Goal: Information Seeking & Learning: Learn about a topic

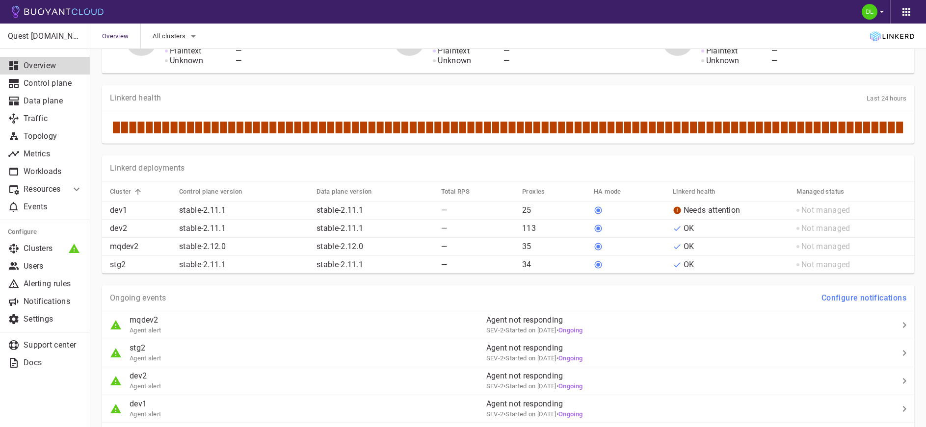
scroll to position [346, 0]
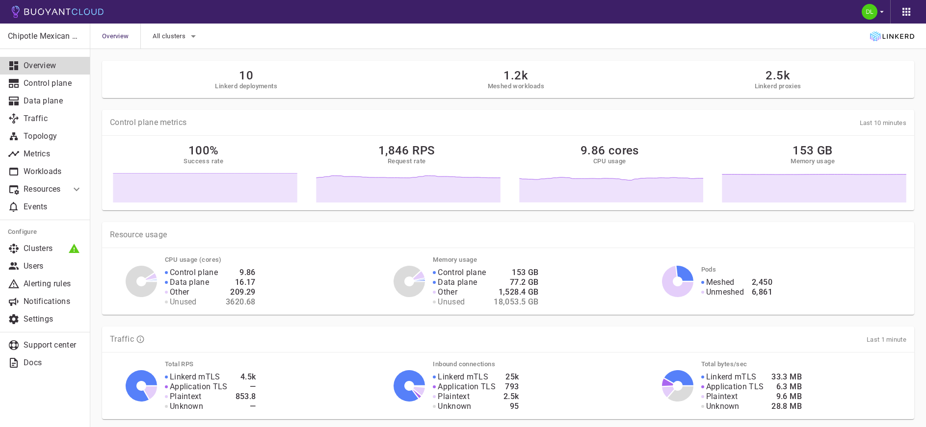
click at [259, 83] on h5 "Linkerd deployments" at bounding box center [246, 86] width 62 height 8
click at [192, 35] on icon "button" at bounding box center [193, 36] width 5 height 2
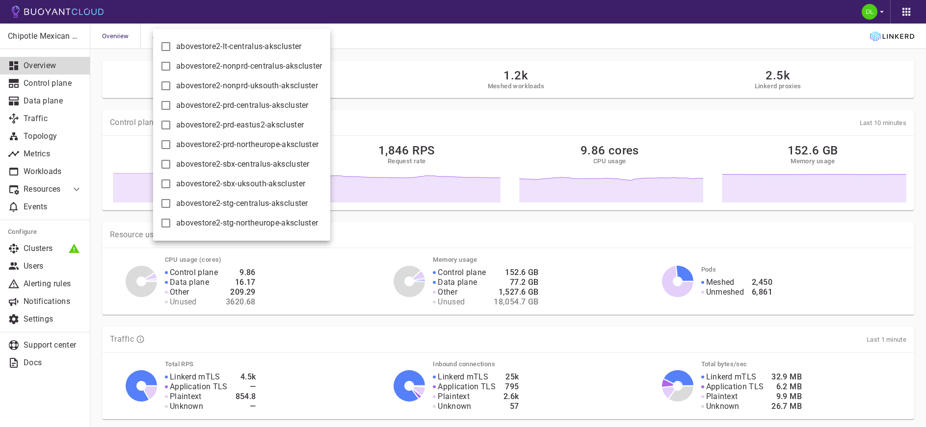
click at [431, 56] on div at bounding box center [463, 213] width 926 height 427
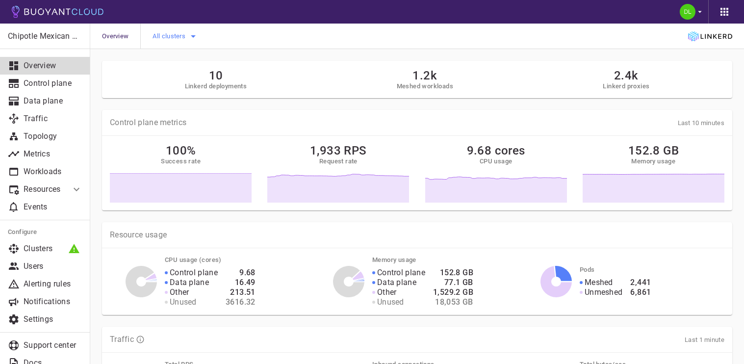
click at [193, 36] on icon "button" at bounding box center [193, 36] width 5 height 2
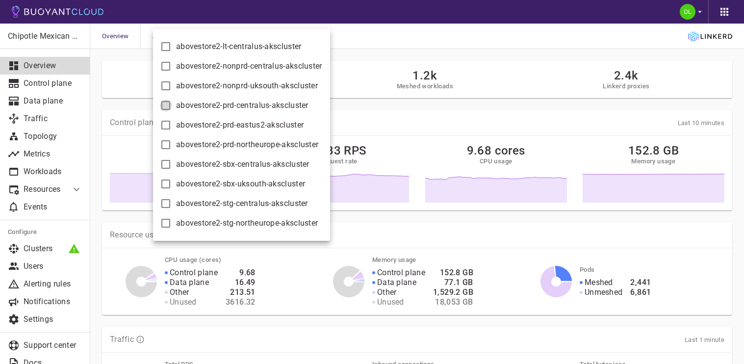
click at [166, 106] on input "abovestore2-prd-centralus-akscluster" at bounding box center [166, 106] width 12 height 12
checkbox input "true"
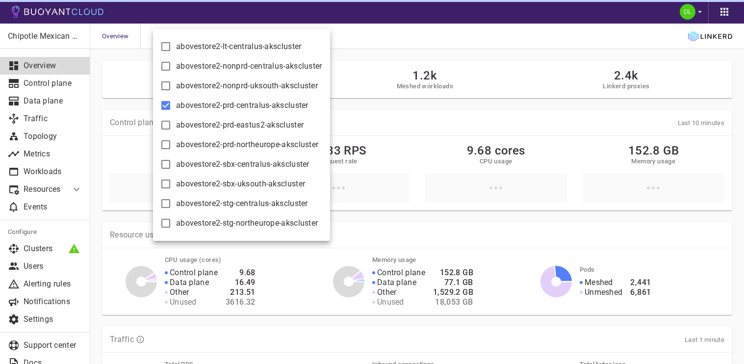
click at [166, 123] on input "abovestore2-prd-eastus2-akscluster" at bounding box center [166, 125] width 12 height 12
checkbox input "true"
click at [164, 146] on input "abovestore2-prd-northeurope-akscluster" at bounding box center [166, 145] width 12 height 12
checkbox input "true"
